Goal: Communication & Community: Answer question/provide support

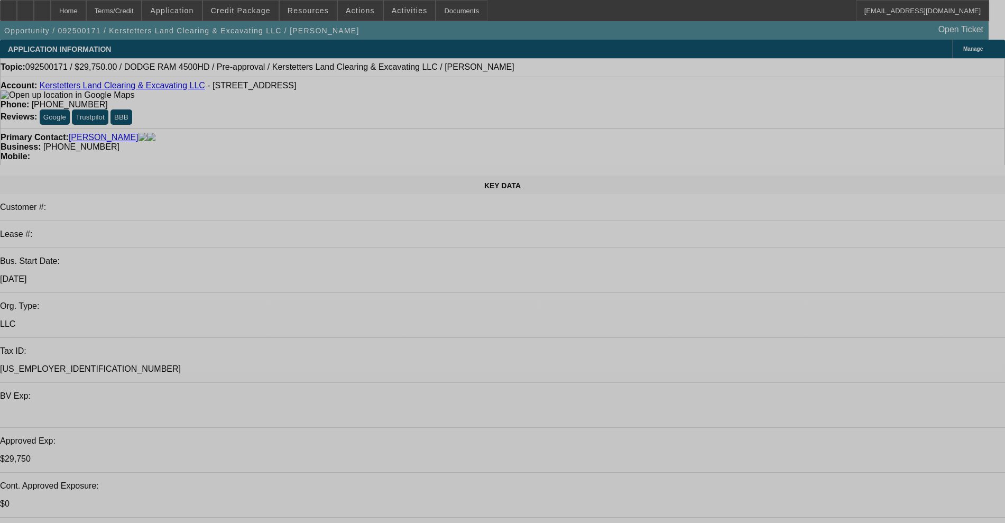
select select "0.15"
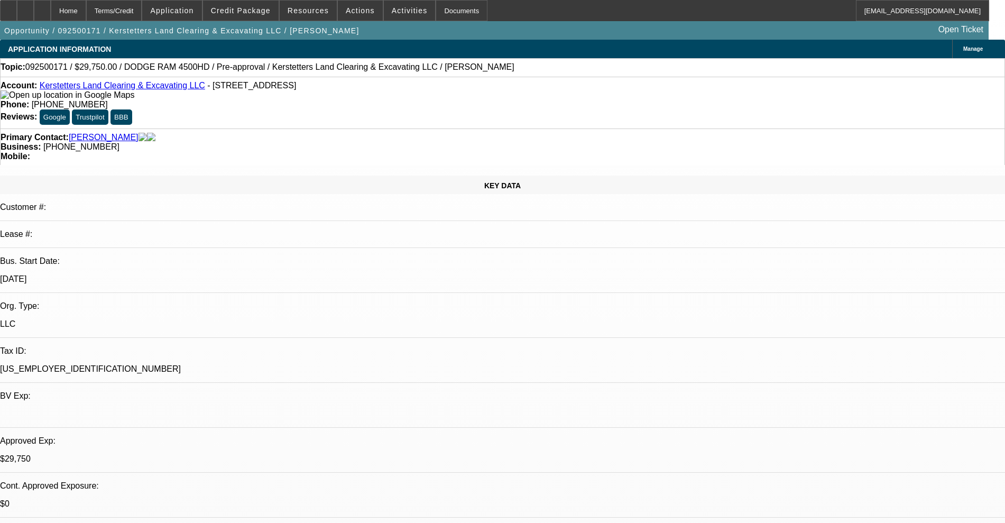
select select "2"
select select "0"
select select "6"
select select "0.15"
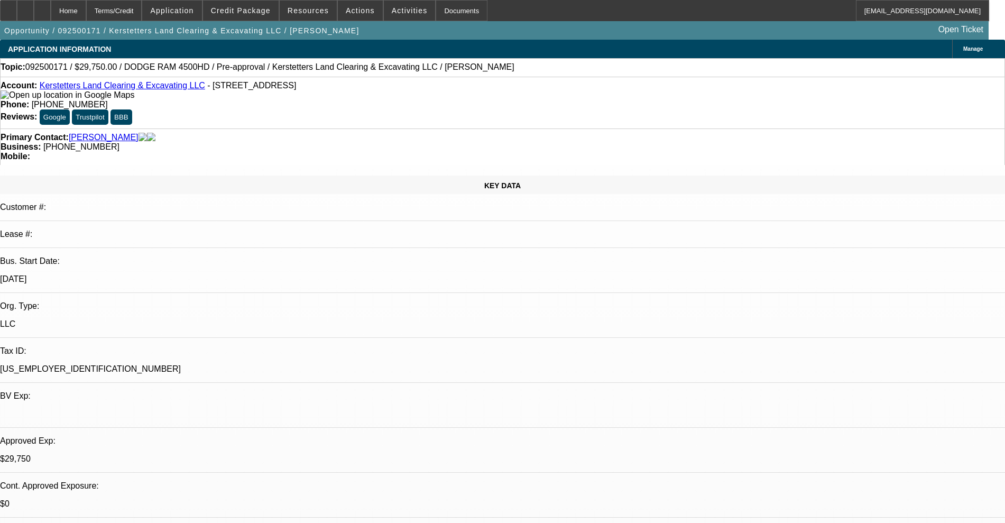
select select "2"
select select "0"
select select "6"
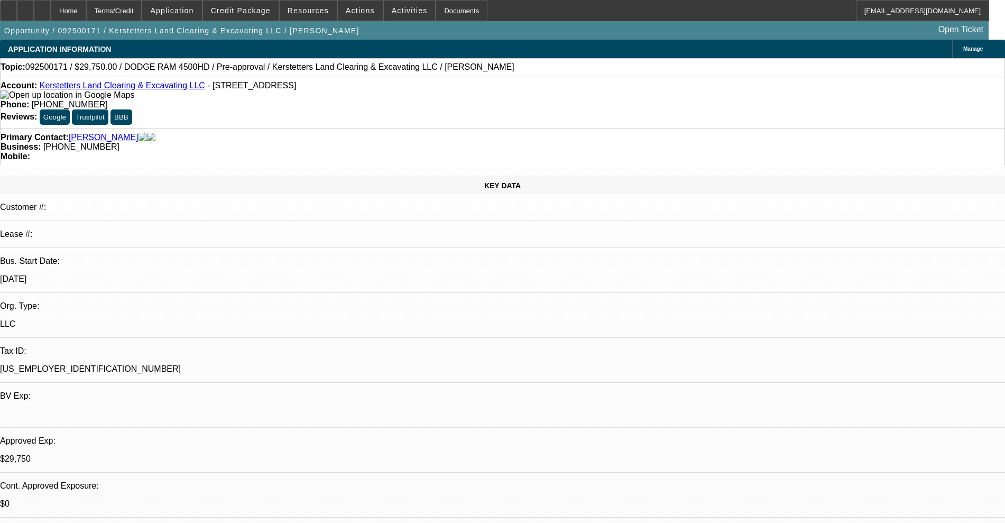
drag, startPoint x: 798, startPoint y: 354, endPoint x: 693, endPoint y: 349, distance: 105.3
copy p "[PERSON_NAME][EMAIL_ADDRESS][DOMAIN_NAME];"
